Goal: Task Accomplishment & Management: Complete application form

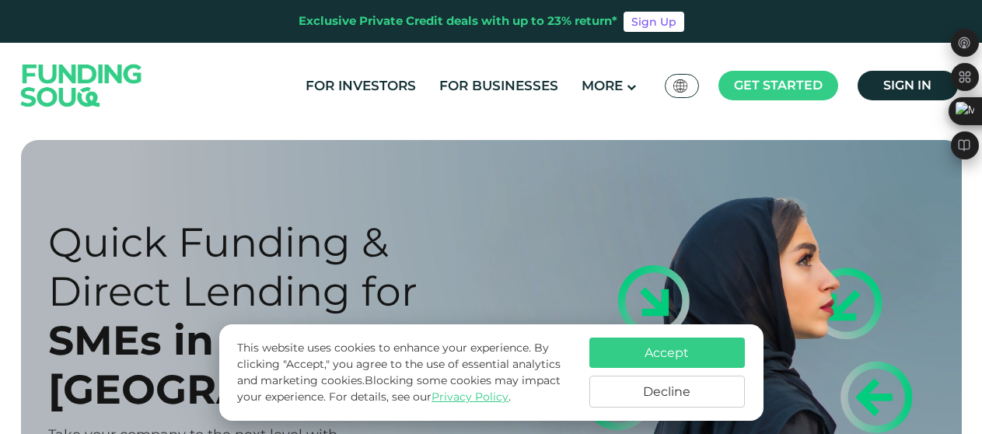
click at [681, 348] on button "Accept" at bounding box center [668, 353] width 156 height 30
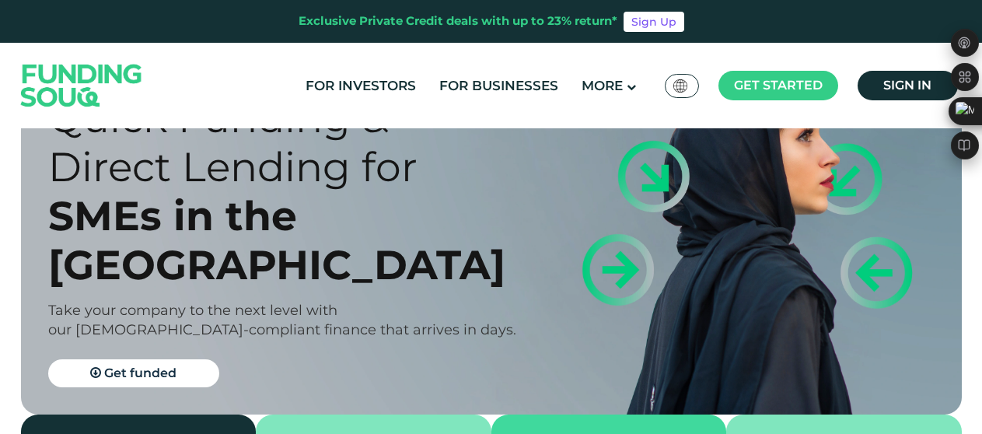
scroll to position [139, 0]
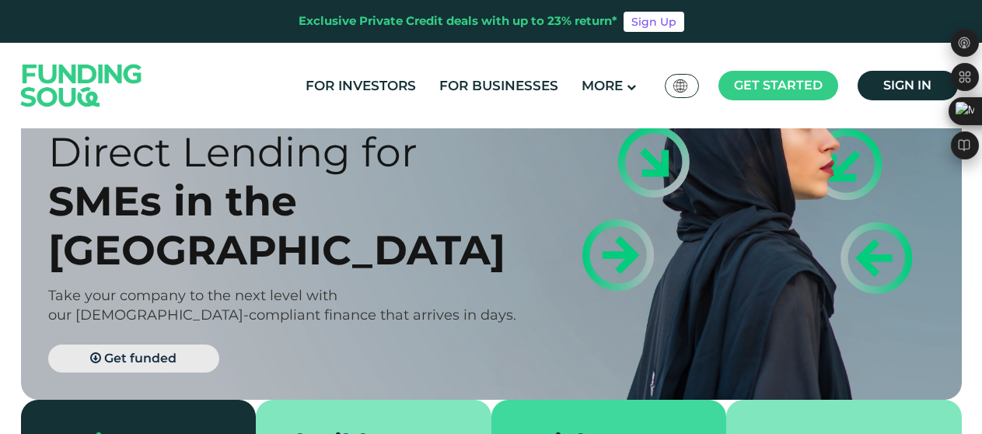
click at [135, 351] on span "Get funded" at bounding box center [140, 358] width 72 height 15
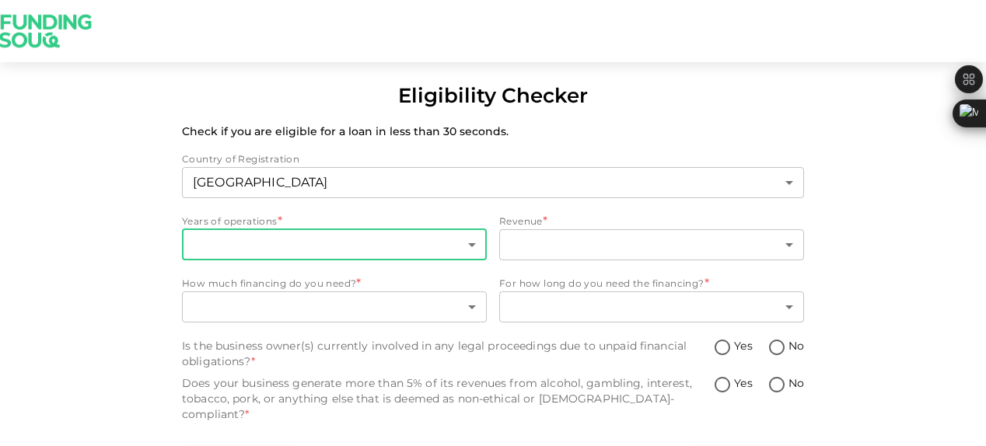
click at [303, 235] on body "Eligibility Checker Check if you are eligible for a loan in less than 30 second…" at bounding box center [493, 223] width 986 height 446
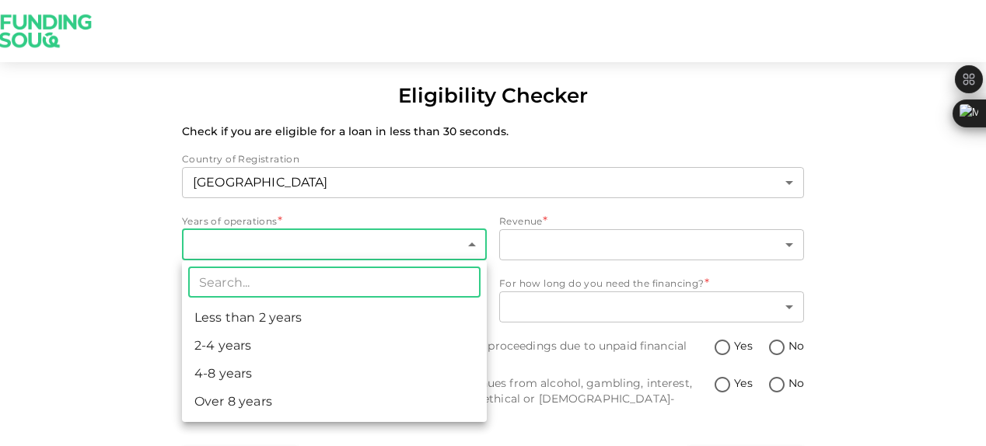
click at [292, 317] on li "Less than 2 years" at bounding box center [334, 318] width 305 height 28
type input "1"
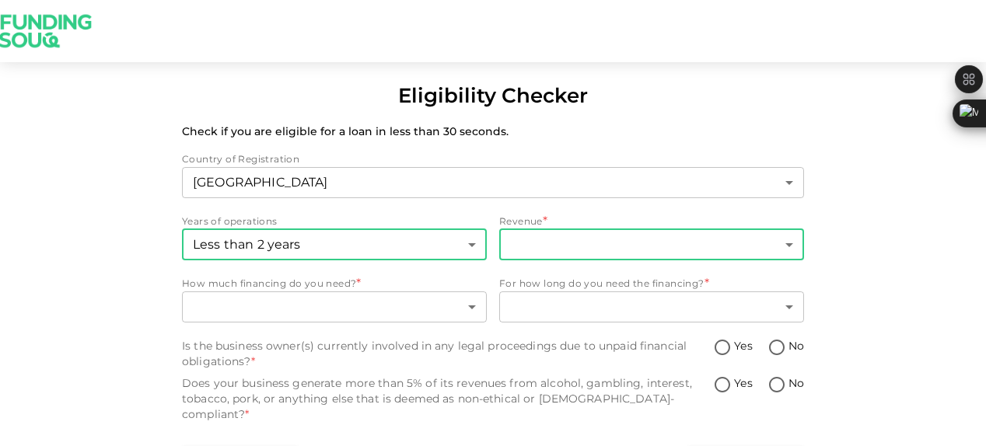
click at [528, 249] on body "Eligibility Checker Check if you are eligible for a loan in less than 30 second…" at bounding box center [493, 223] width 986 height 446
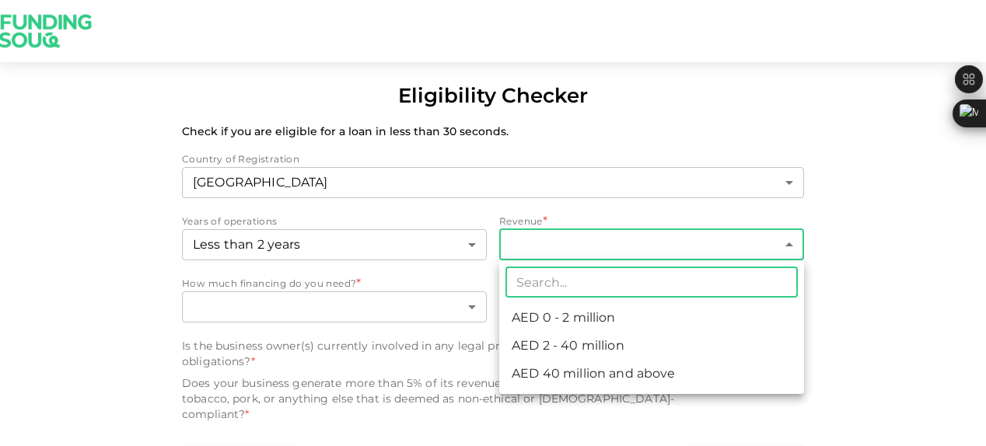
click at [565, 320] on li "AED 0 - 2 million" at bounding box center [651, 318] width 305 height 28
type input "1"
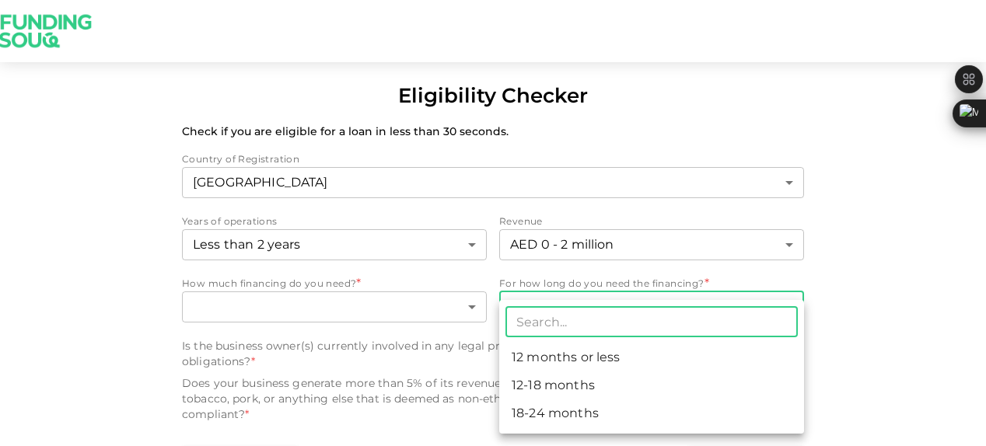
click at [565, 308] on body "Eligibility Checker Check if you are eligible for a loan in less than 30 second…" at bounding box center [493, 223] width 986 height 446
click at [541, 390] on li "12-18 months" at bounding box center [651, 386] width 305 height 28
type input "2"
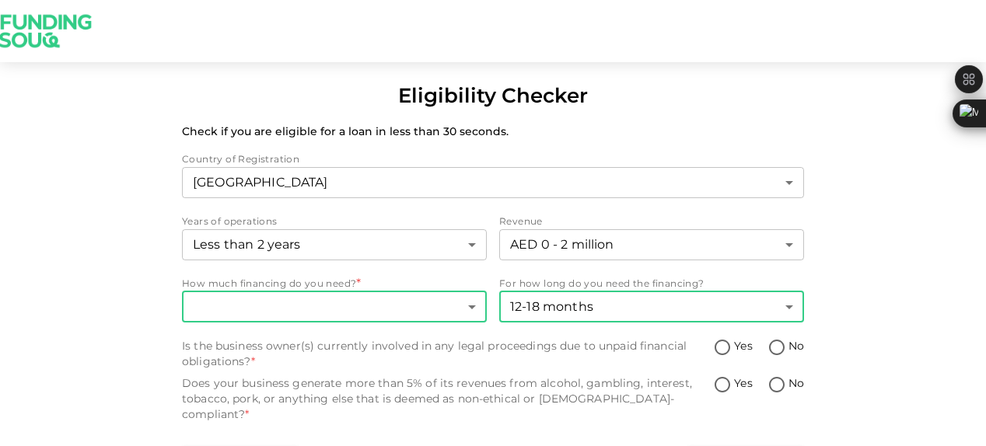
click at [356, 312] on body "Eligibility Checker Check if you are eligible for a loan in less than 30 second…" at bounding box center [493, 223] width 986 height 446
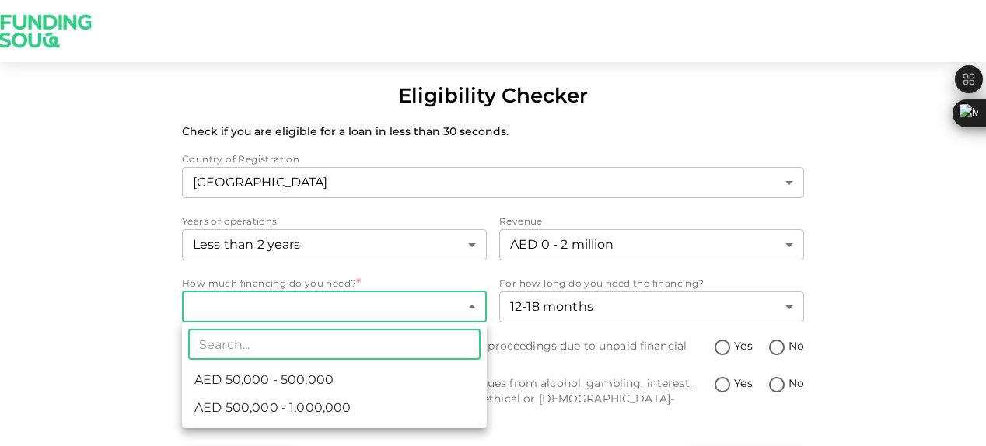
click at [324, 380] on span "AED 50,000 - 500,000" at bounding box center [263, 380] width 139 height 19
type input "1"
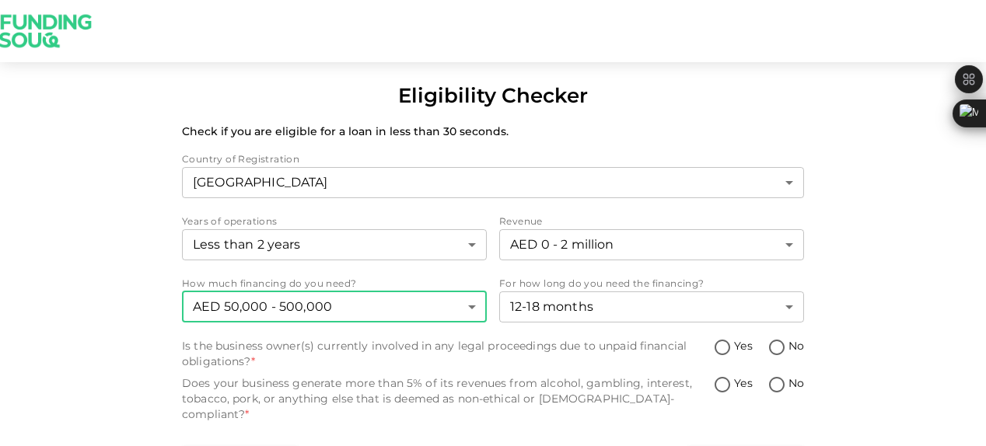
scroll to position [13, 0]
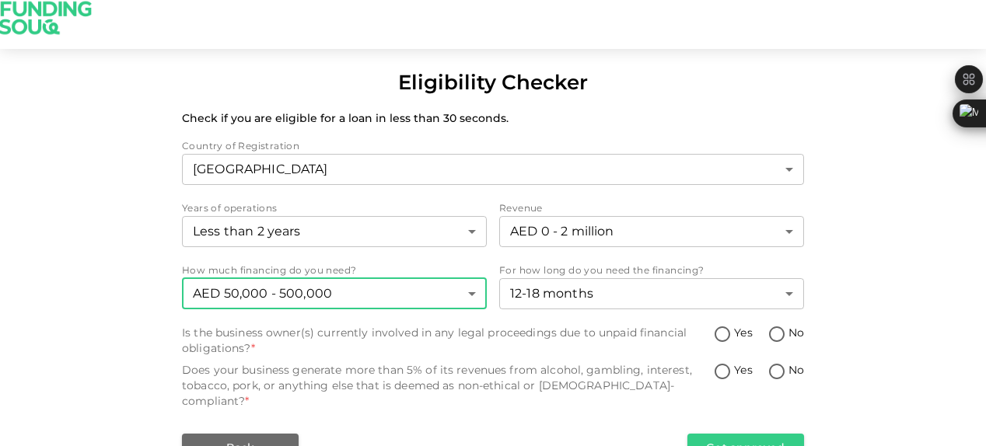
click at [777, 337] on input "No" at bounding box center [776, 335] width 23 height 21
radio input "true"
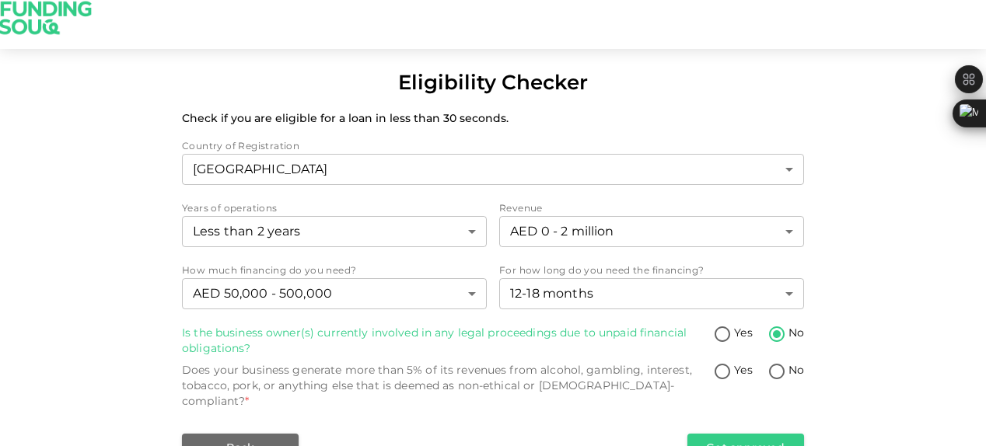
click at [772, 372] on input "No" at bounding box center [776, 372] width 23 height 21
radio input "true"
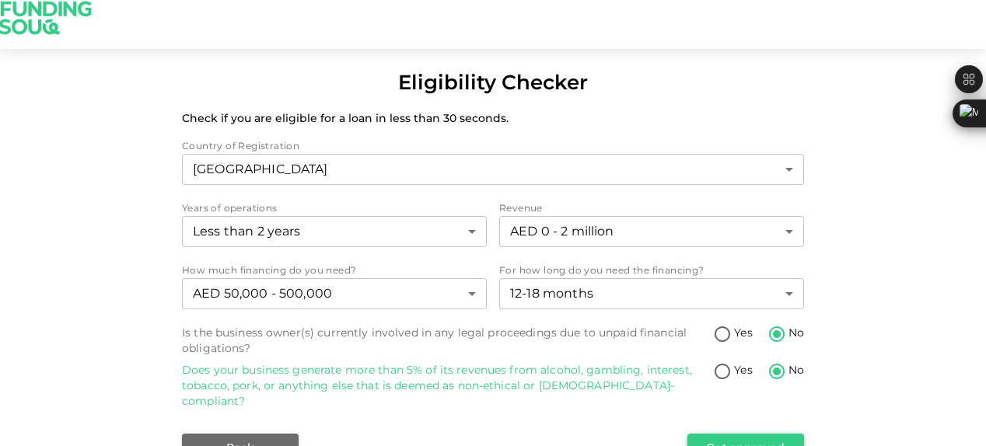
click at [720, 434] on button "Get approved" at bounding box center [746, 448] width 117 height 28
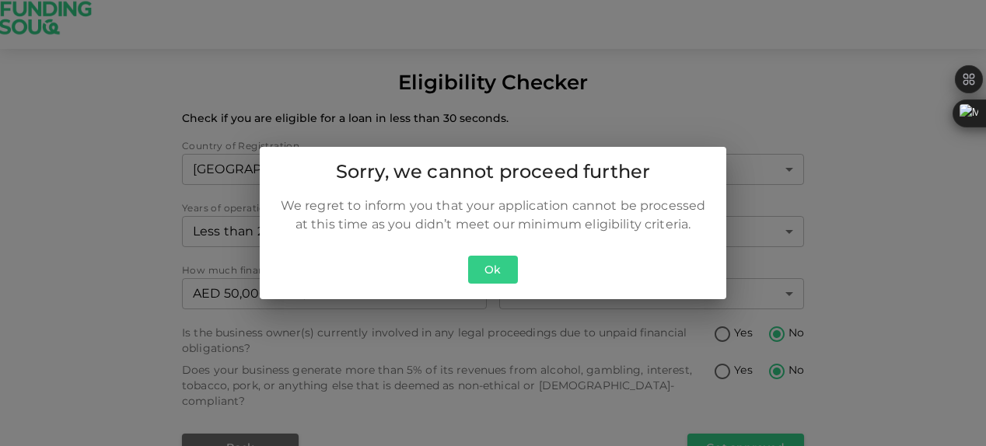
click at [500, 271] on button "Ok" at bounding box center [493, 270] width 50 height 29
